Goal: Task Accomplishment & Management: Complete application form

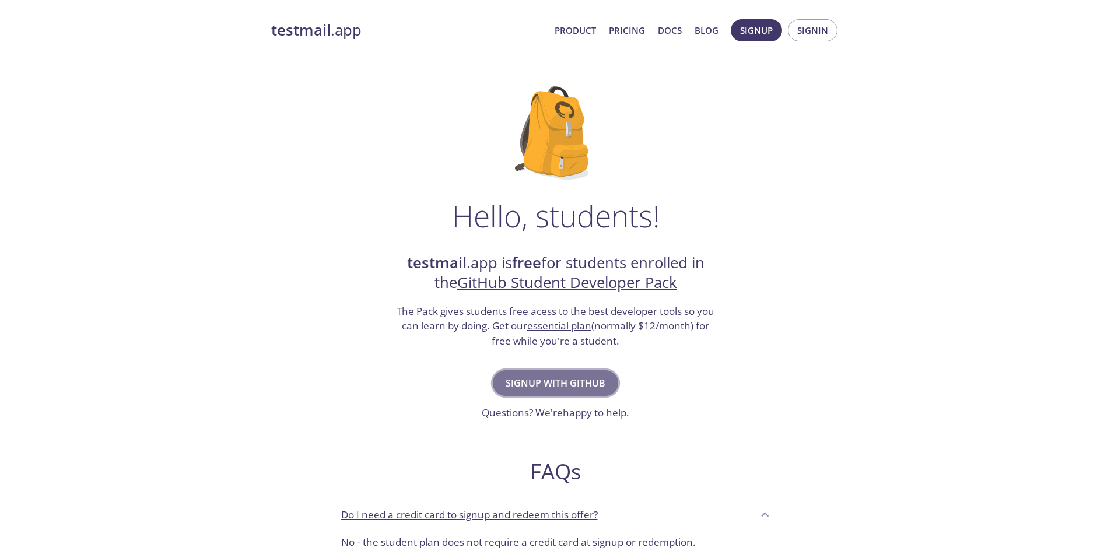
click at [574, 380] on span "Signup with GitHub" at bounding box center [556, 383] width 100 height 16
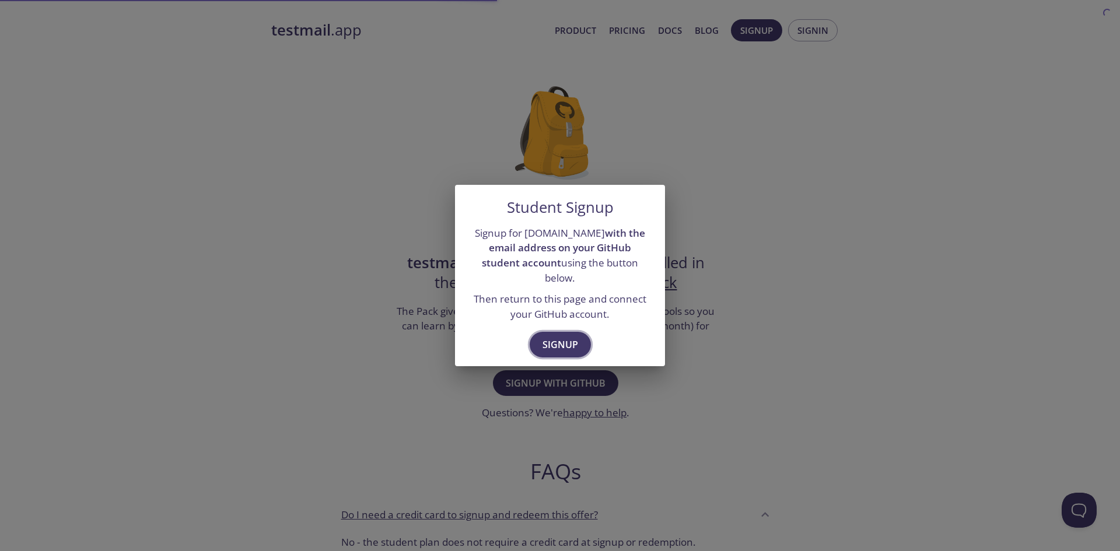
click at [553, 337] on span "Signup" at bounding box center [560, 345] width 36 height 16
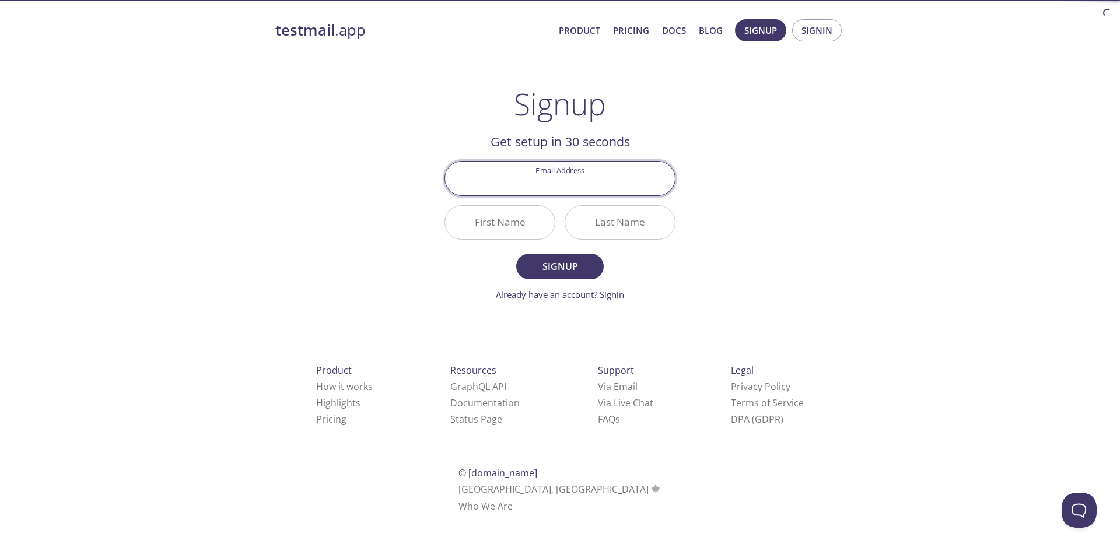
click at [605, 186] on input "Email Address" at bounding box center [560, 178] width 230 height 33
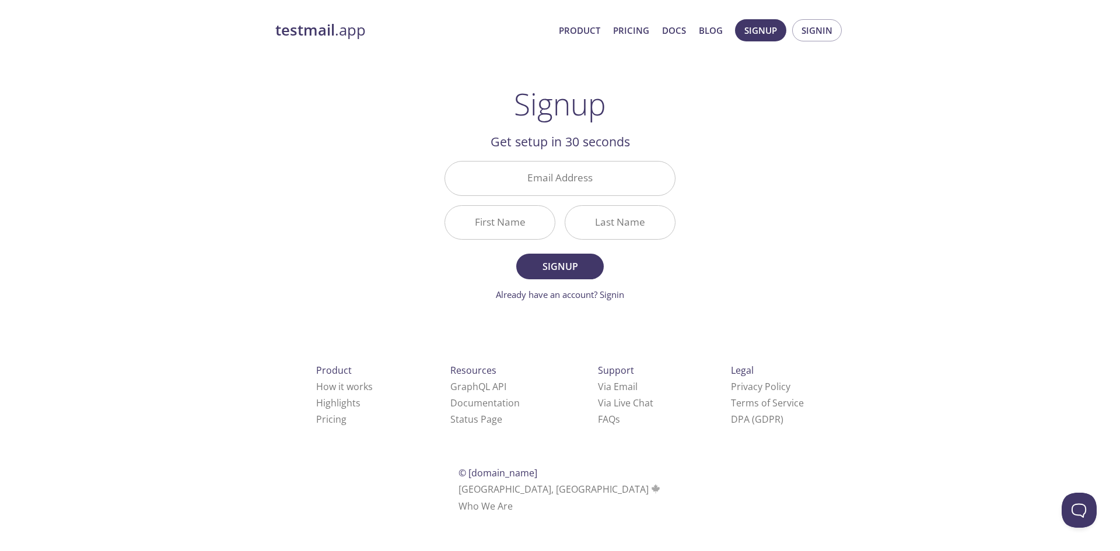
click at [731, 127] on div "testmail .app Product Pricing Docs Blog Signup Signin Signup Get setup in 30 se…" at bounding box center [559, 279] width 597 height 535
click at [621, 177] on input "Email Address" at bounding box center [560, 178] width 230 height 33
type input "[EMAIL_ADDRESS][DOMAIN_NAME]"
click at [509, 219] on input "First Name" at bounding box center [500, 222] width 110 height 33
type input "Eren"
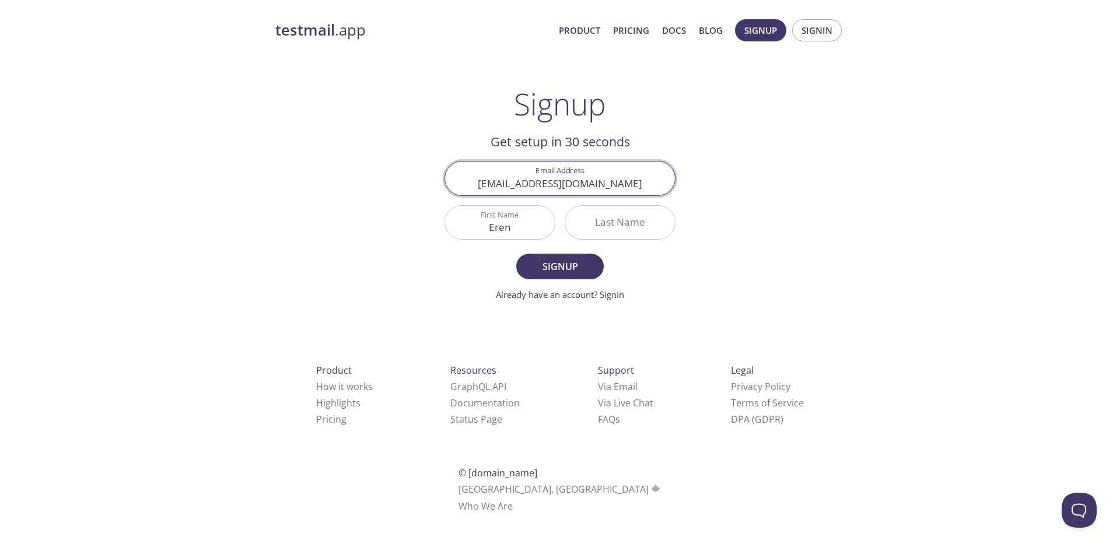
type input "[EMAIL_ADDRESS][DOMAIN_NAME]"
click at [524, 221] on input "Eren" at bounding box center [500, 222] width 110 height 33
click at [595, 224] on input "Last Name" at bounding box center [620, 222] width 110 height 33
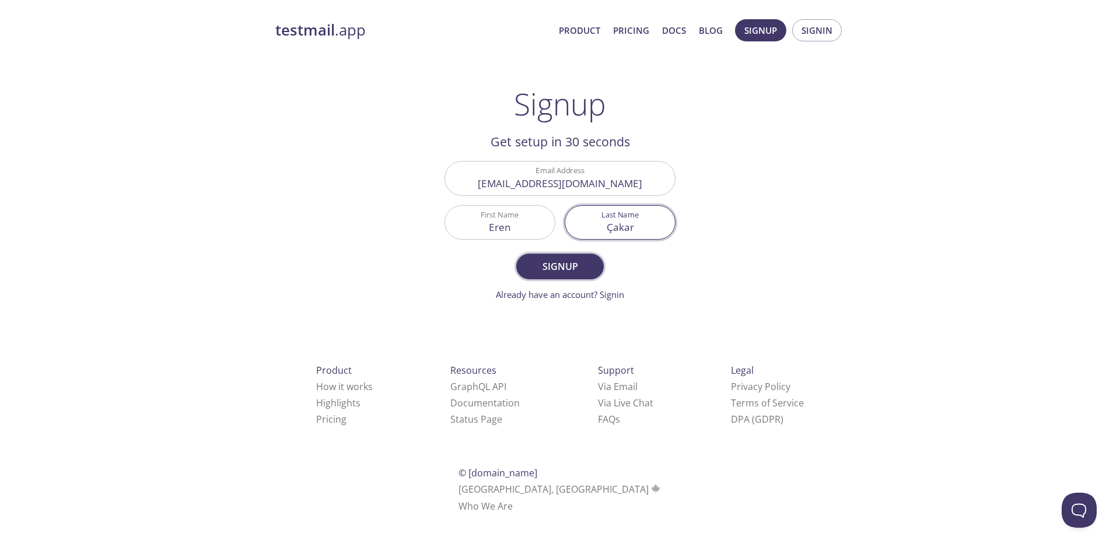
type input "Çakar"
click at [562, 265] on span "Signup" at bounding box center [560, 266] width 62 height 16
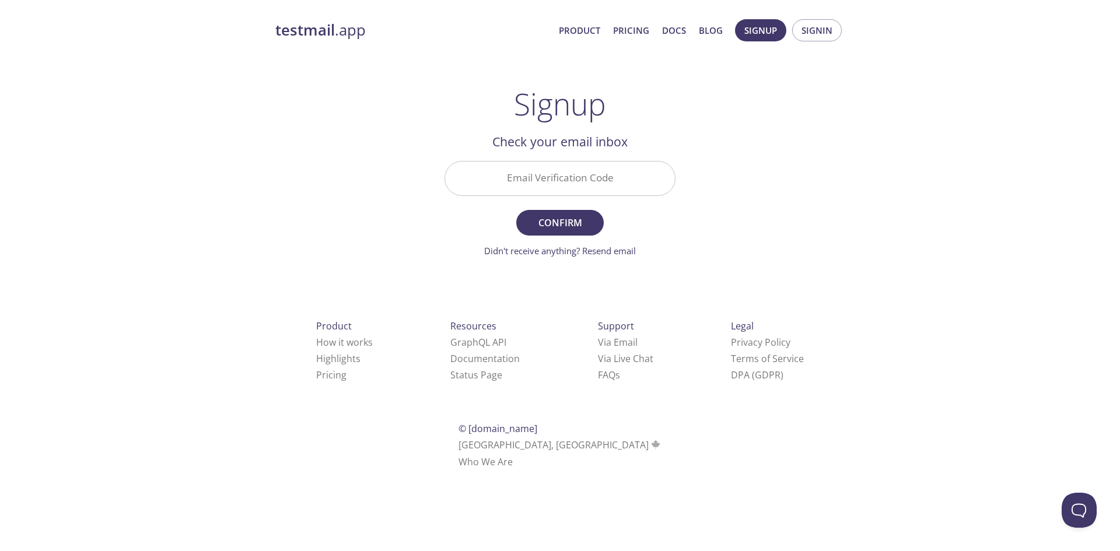
click at [596, 169] on input "Email Verification Code" at bounding box center [560, 178] width 230 height 33
click at [697, 107] on div "testmail .app Product Pricing Docs Blog Signup Signin Signup Get setup in 30 se…" at bounding box center [559, 257] width 597 height 491
click at [616, 254] on link "Didn't receive anything? Resend email" at bounding box center [560, 251] width 152 height 12
click at [705, 187] on div "testmail .app Product Pricing Docs Blog Signup Signin Signup Get setup in 30 se…" at bounding box center [559, 257] width 597 height 491
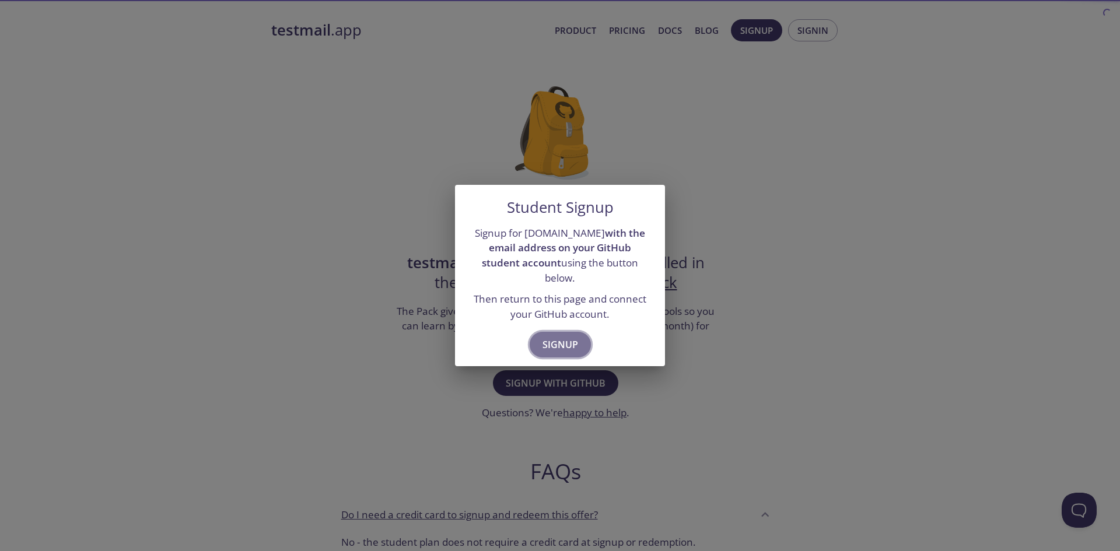
click at [568, 337] on span "Signup" at bounding box center [560, 345] width 36 height 16
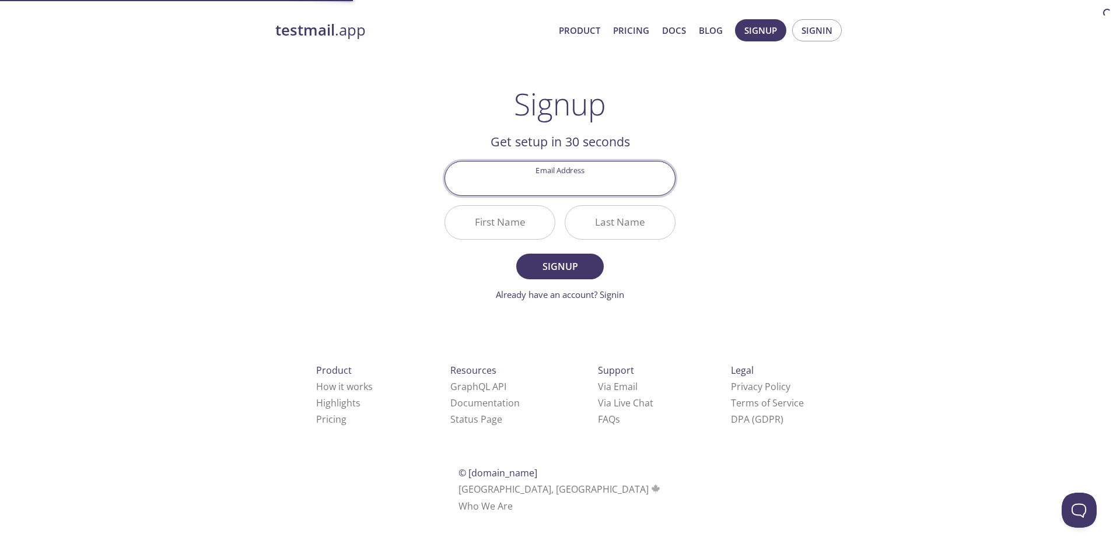
click at [601, 177] on input "Email Address" at bounding box center [560, 178] width 230 height 33
type input "[EMAIL_ADDRESS][DOMAIN_NAME]"
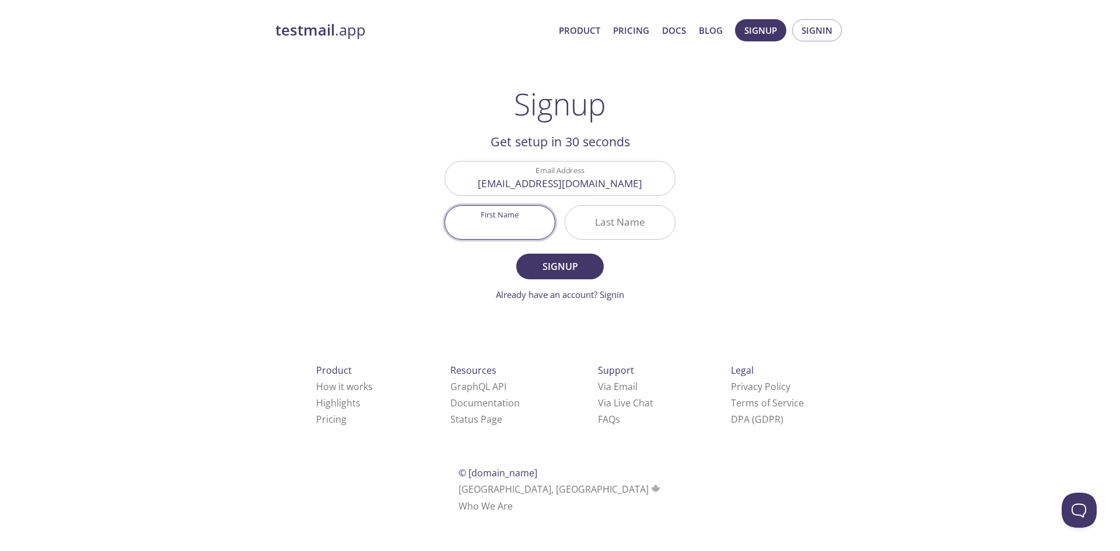
click at [516, 217] on input "First Name" at bounding box center [500, 222] width 110 height 33
type input "Eren"
drag, startPoint x: 597, startPoint y: 219, endPoint x: 609, endPoint y: 219, distance: 12.2
click at [607, 220] on input "Last Name" at bounding box center [620, 222] width 110 height 33
type input "Çakar"
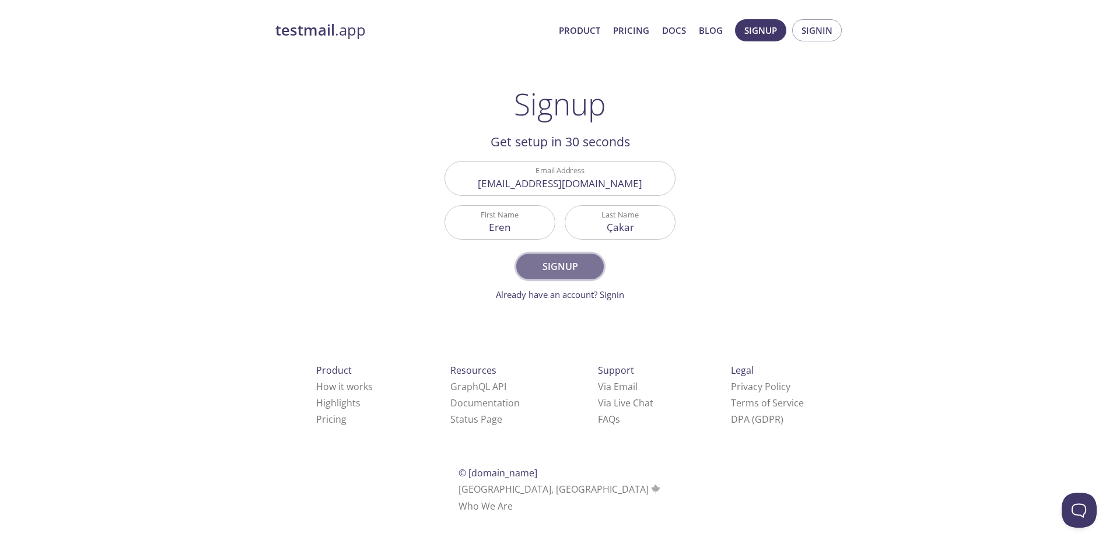
click at [592, 261] on button "Signup" at bounding box center [559, 267] width 87 height 26
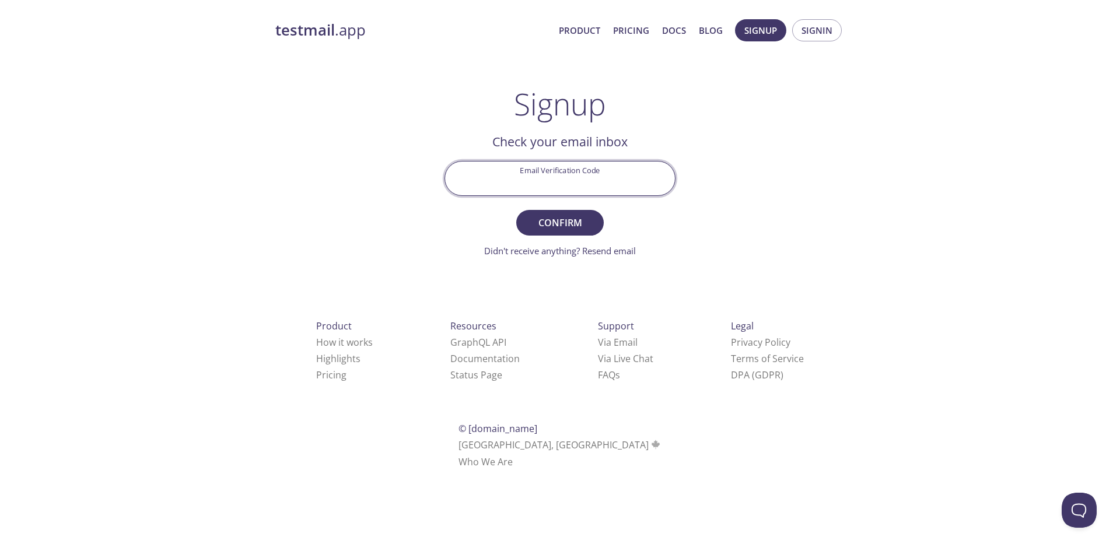
click at [617, 185] on input "Email Verification Code" at bounding box center [560, 178] width 230 height 33
paste input "CTJMMC2"
type input "CTJMMC2"
click at [579, 222] on span "Confirm" at bounding box center [560, 223] width 62 height 16
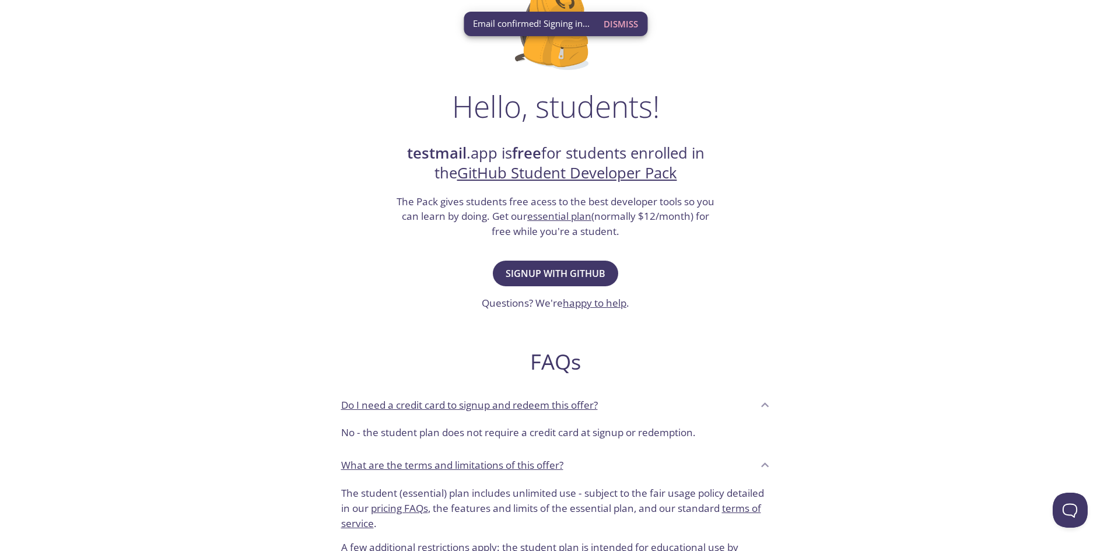
scroll to position [117, 0]
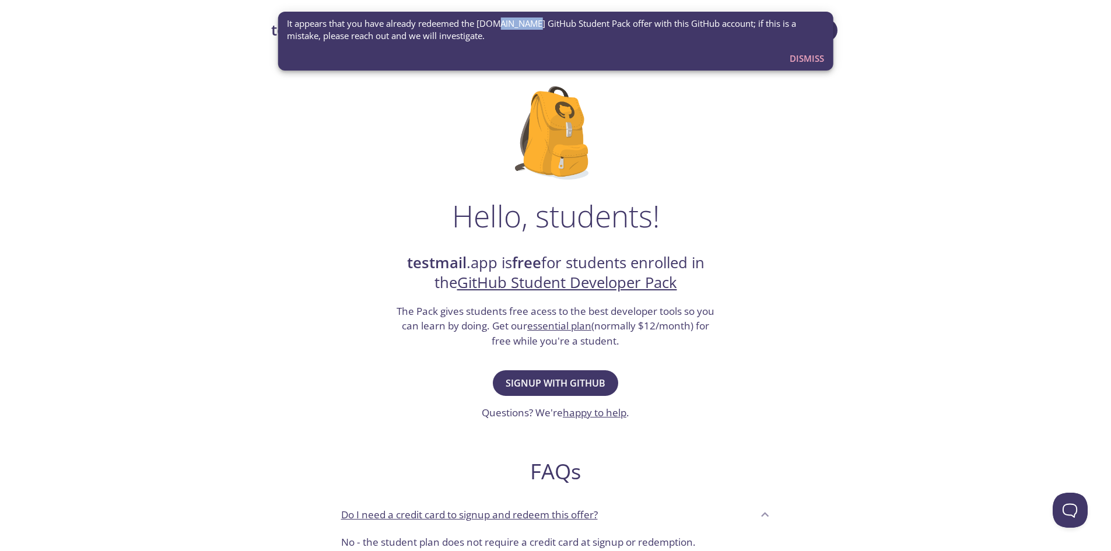
drag, startPoint x: 498, startPoint y: 23, endPoint x: 531, endPoint y: 22, distance: 33.3
click at [531, 22] on span "It appears that you have already redeemed the testmail.app GitHub Student Pack …" at bounding box center [555, 29] width 537 height 25
click at [620, 29] on span "It appears that you have already redeemed the testmail.app GitHub Student Pack …" at bounding box center [555, 29] width 537 height 25
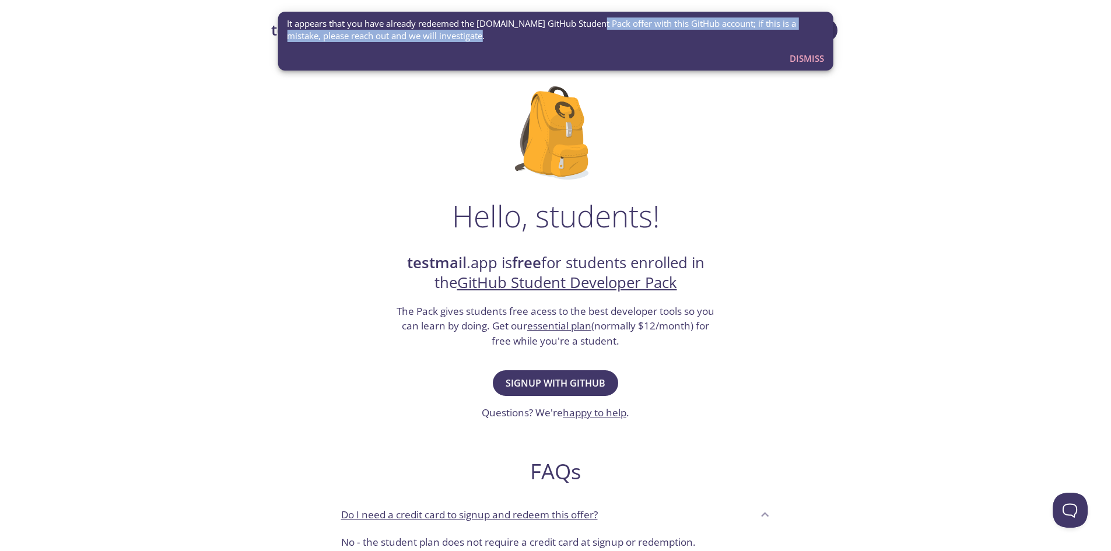
drag, startPoint x: 597, startPoint y: 23, endPoint x: 645, endPoint y: 33, distance: 48.8
click at [645, 33] on span "It appears that you have already redeemed the testmail.app GitHub Student Pack …" at bounding box center [555, 29] width 537 height 25
click at [497, 38] on span "It appears that you have already redeemed the testmail.app GitHub Student Pack …" at bounding box center [555, 29] width 537 height 25
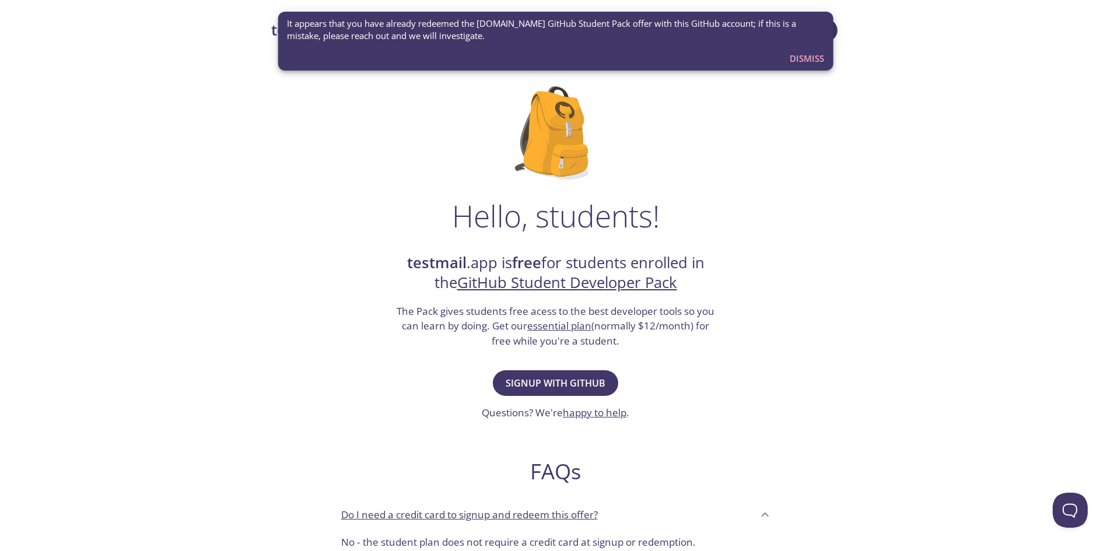
click at [466, 16] on div "It appears that you have already redeemed the testmail.app GitHub Student Pack …" at bounding box center [555, 30] width 537 height 34
click at [458, 1] on div at bounding box center [458, 1] width 0 height 0
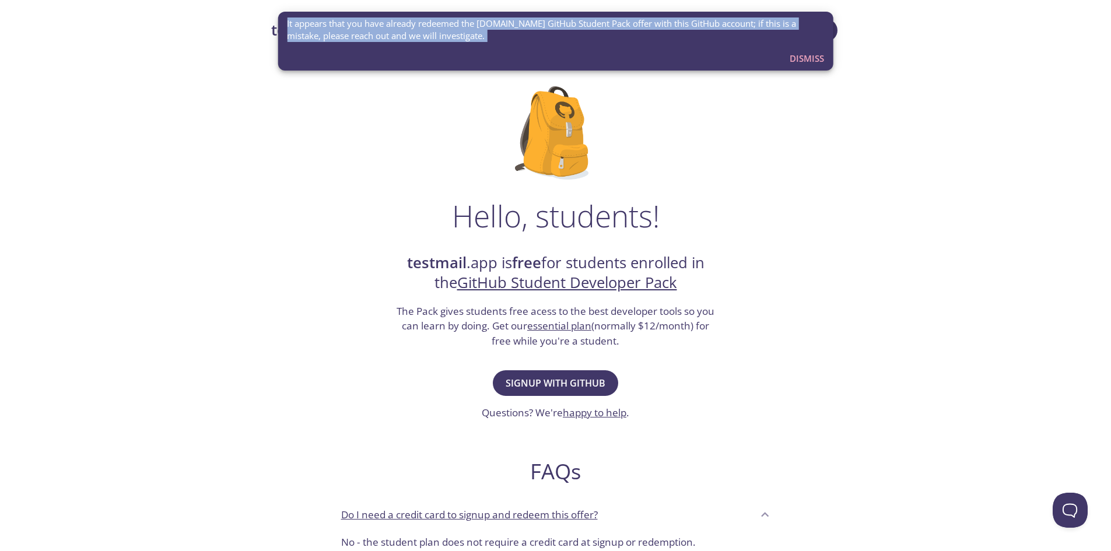
click at [466, 16] on div "It appears that you have already redeemed the testmail.app GitHub Student Pack …" at bounding box center [555, 30] width 537 height 34
click at [622, 45] on div "It appears that you have already redeemed the testmail.app GitHub Student Pack …" at bounding box center [555, 30] width 537 height 34
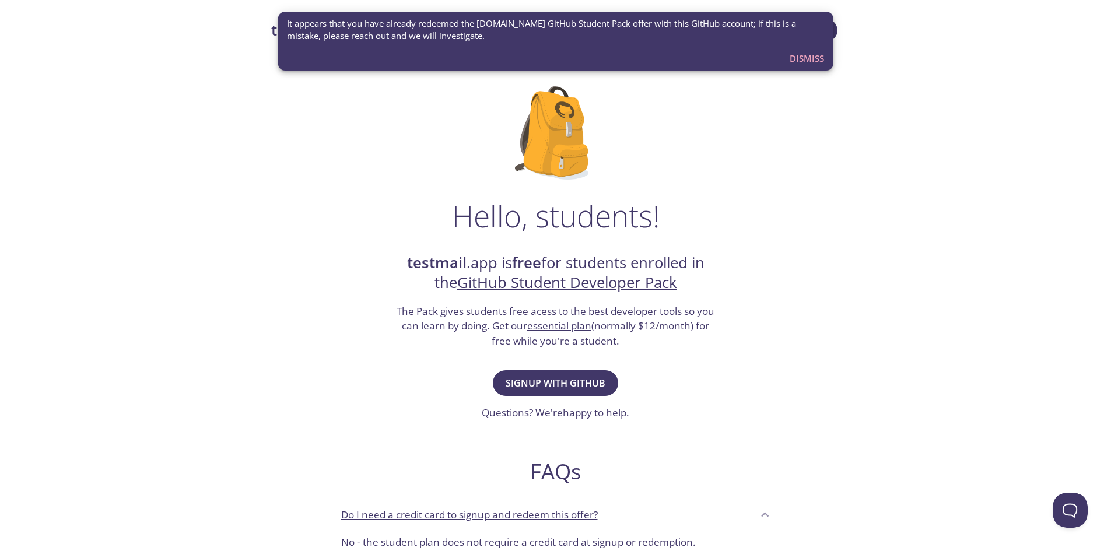
click at [707, 111] on div "Hello, students! testmail .app is free for students enrolled in the GitHub Stud…" at bounding box center [555, 424] width 569 height 712
click at [793, 58] on span "Dismiss" at bounding box center [807, 58] width 34 height 15
